Goal: Find specific page/section: Locate a particular part of the current website

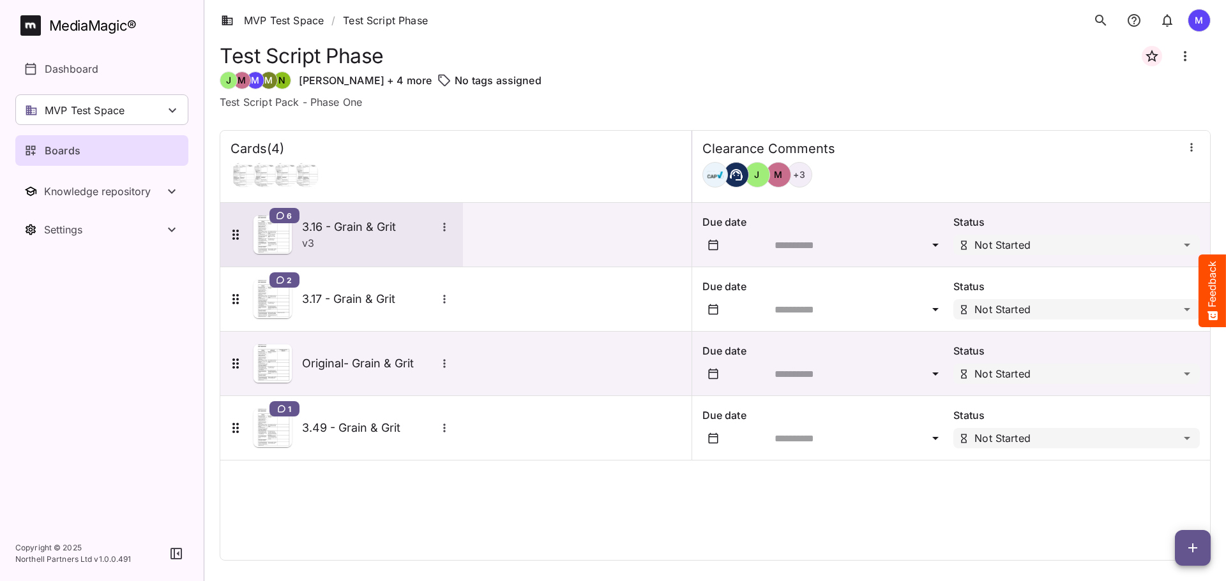
click at [446, 243] on div "v 3" at bounding box center [377, 243] width 151 height 15
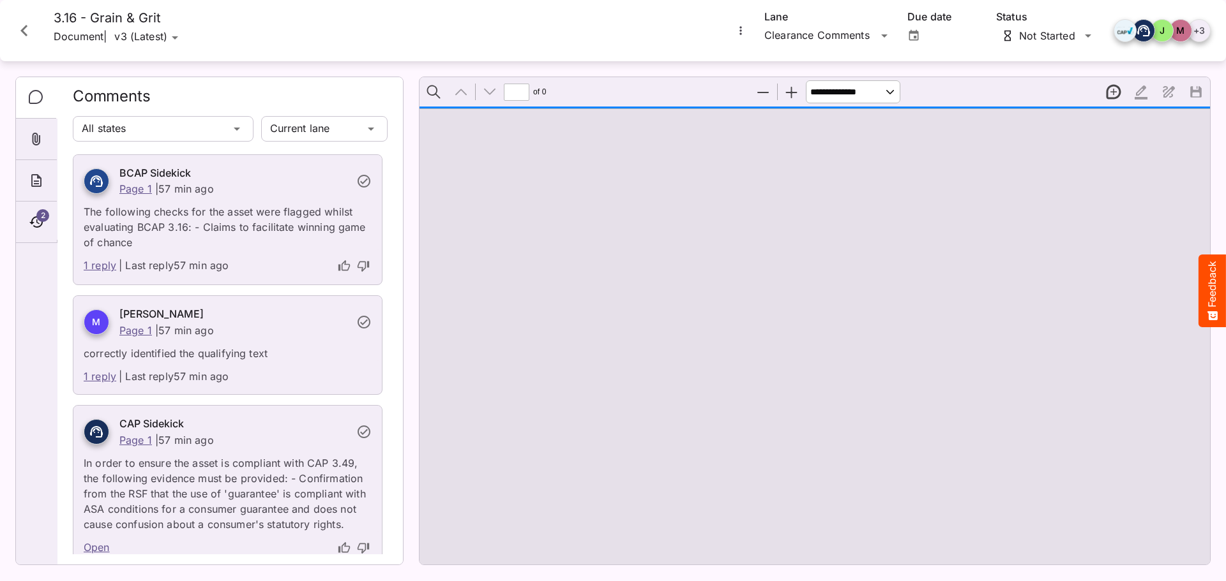
type input "*"
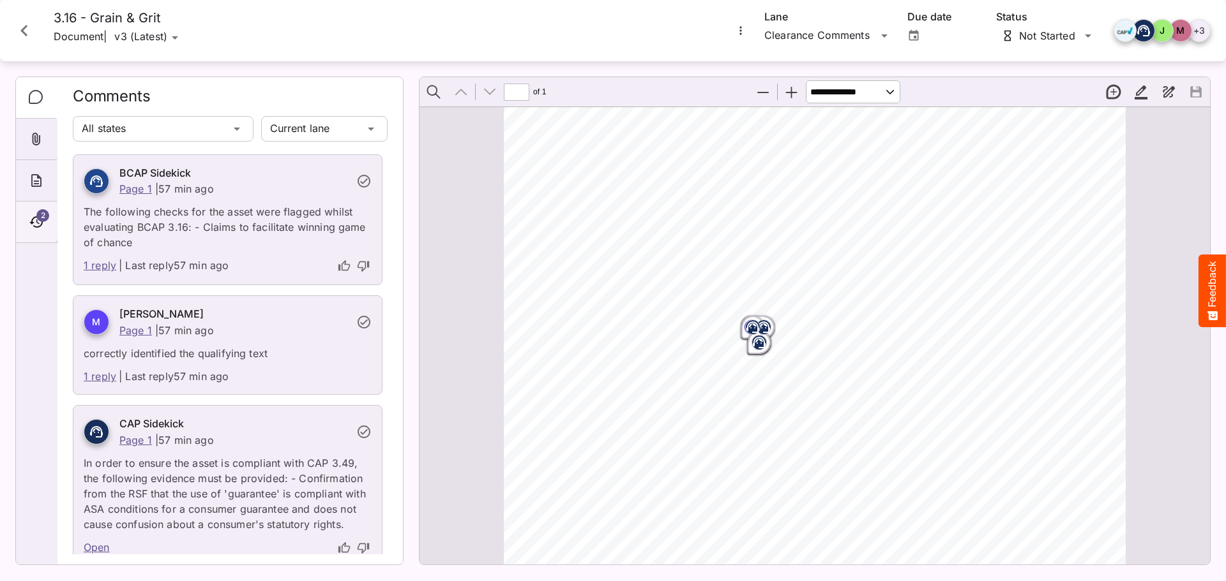
click at [38, 224] on icon "Timeline" at bounding box center [36, 221] width 15 height 15
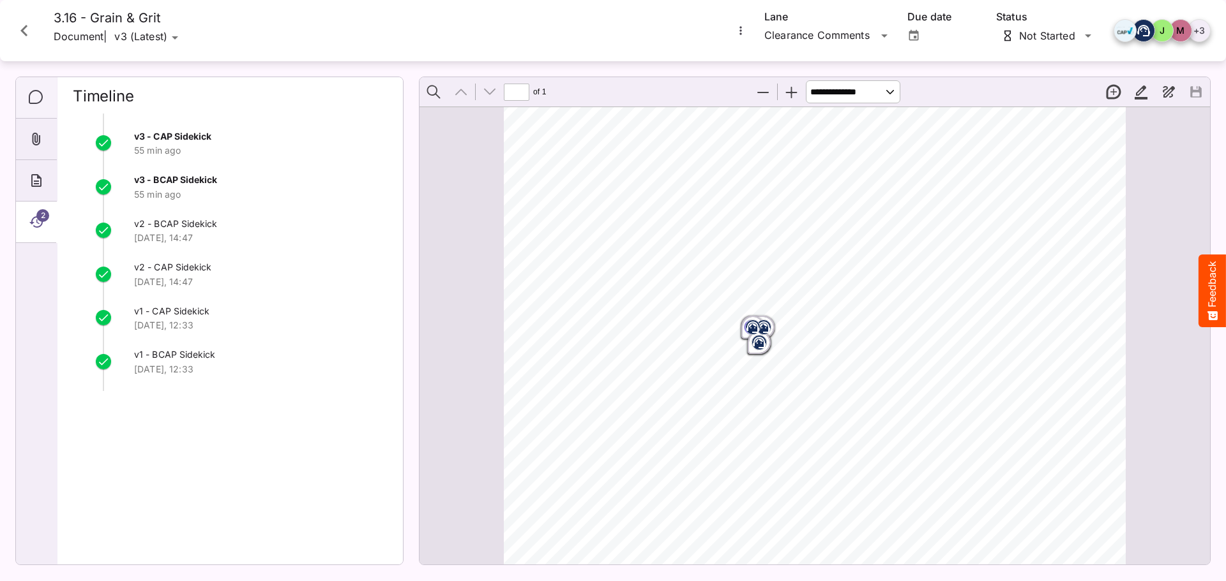
click at [33, 101] on icon "Comments" at bounding box center [36, 97] width 15 height 15
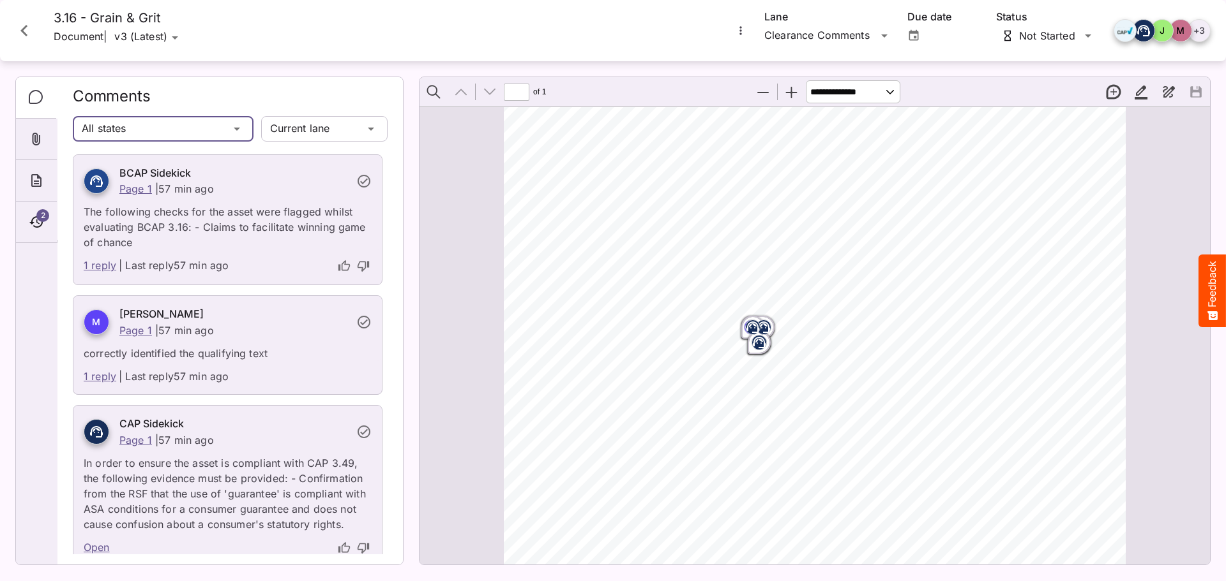
click at [187, 133] on div "MVP Test Space / Test Script Phase M MediaMagic ® Dashboard MVP Test Space Jo C…" at bounding box center [613, 288] width 1226 height 576
click at [298, 144] on div "Current lane" at bounding box center [324, 129] width 126 height 31
click at [304, 134] on div "MVP Test Space / Test Script Phase M MediaMagic ® Dashboard MVP Test Space Jo C…" at bounding box center [613, 288] width 1226 height 576
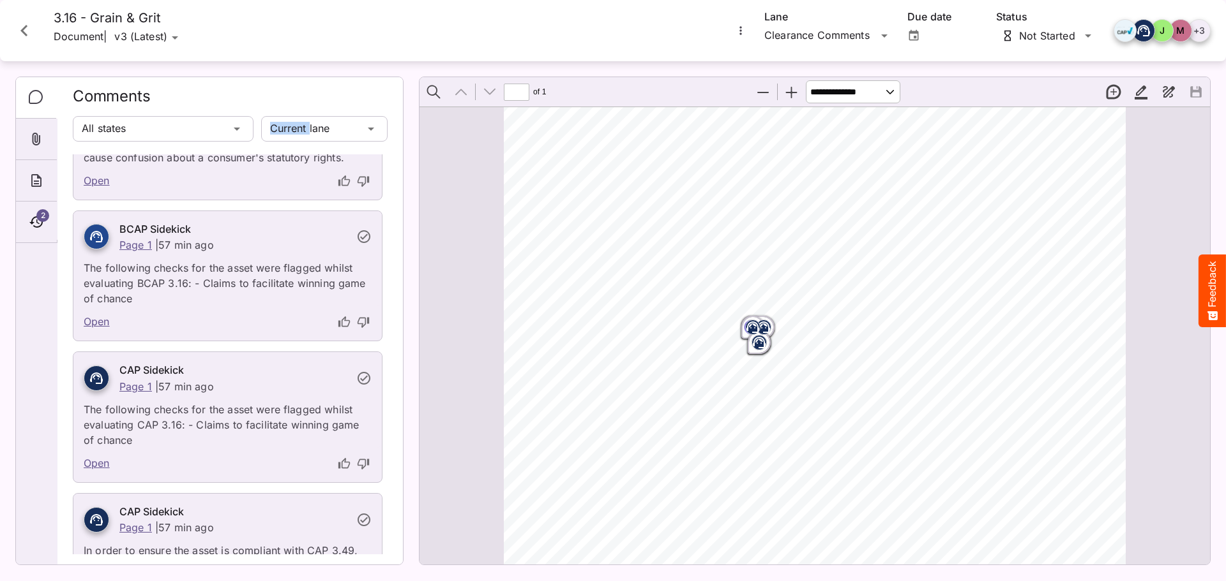
scroll to position [477, 0]
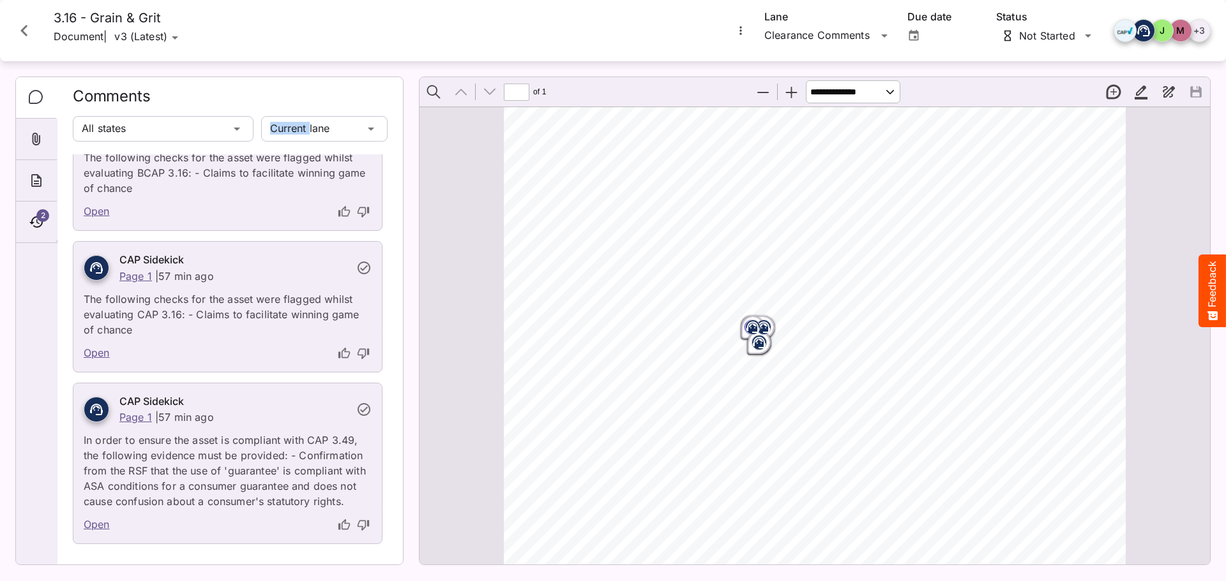
click at [33, 28] on icon "Close card" at bounding box center [24, 30] width 23 height 23
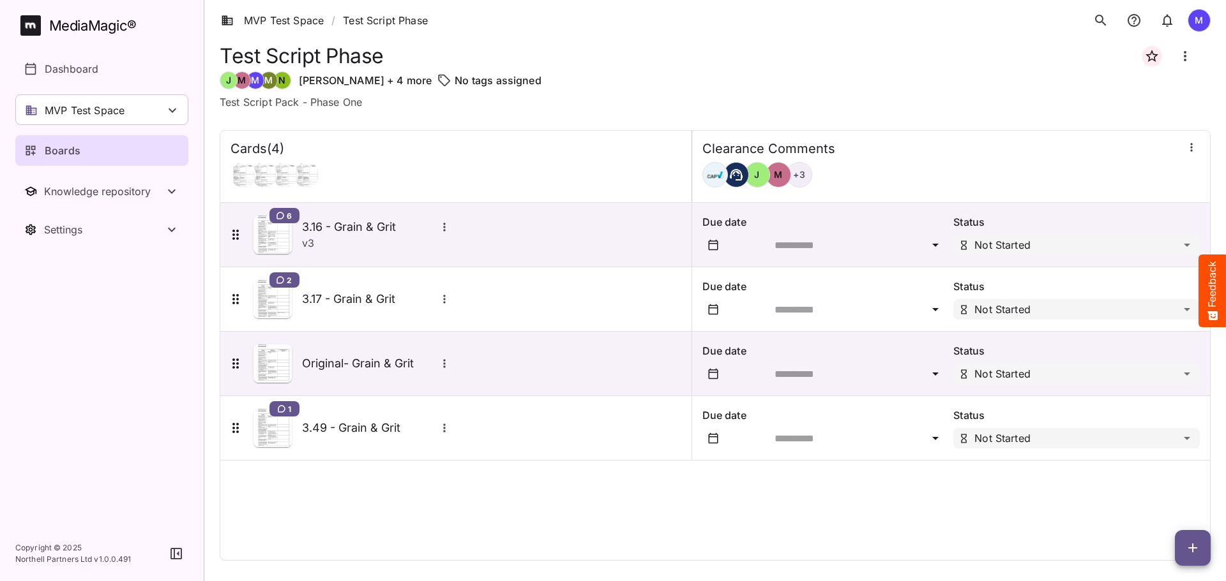
click at [574, 110] on div "Cards ( 4 ) Clearance Comments [PERSON_NAME] + 3 6 3.16 - Grain & Grit v 3 Due …" at bounding box center [715, 335] width 991 height 451
click at [440, 359] on icon "More options for Original- Grain & Grit" at bounding box center [444, 363] width 13 height 13
click at [408, 483] on div at bounding box center [613, 290] width 1226 height 581
